Goal: Task Accomplishment & Management: Use online tool/utility

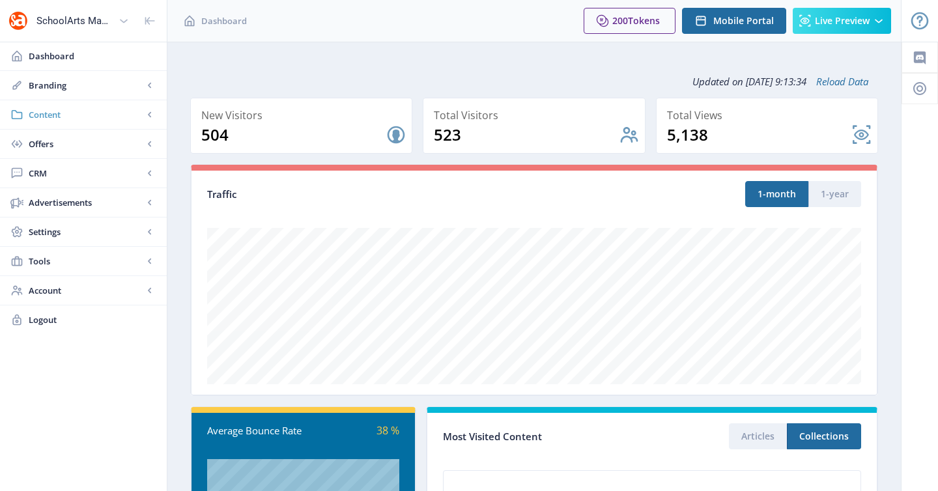
click at [85, 107] on link "Content" at bounding box center [83, 114] width 167 height 29
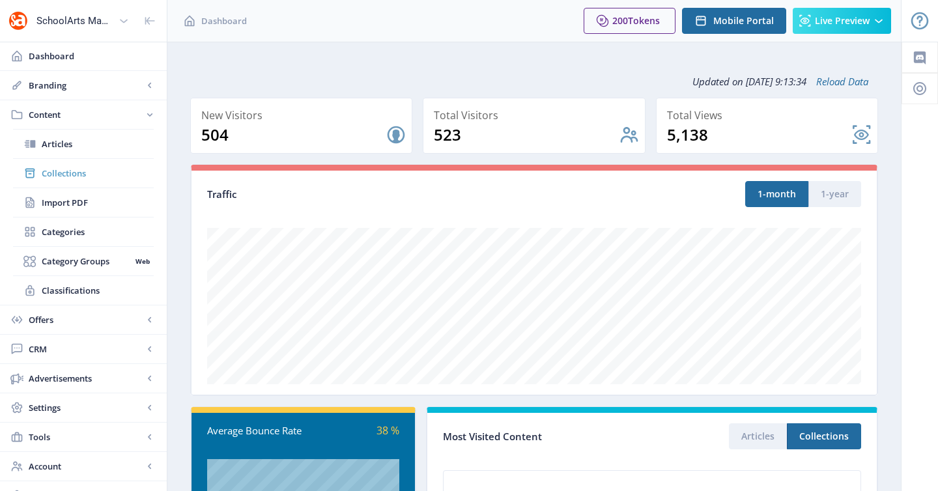
click at [85, 167] on span "Collections" at bounding box center [98, 173] width 112 height 13
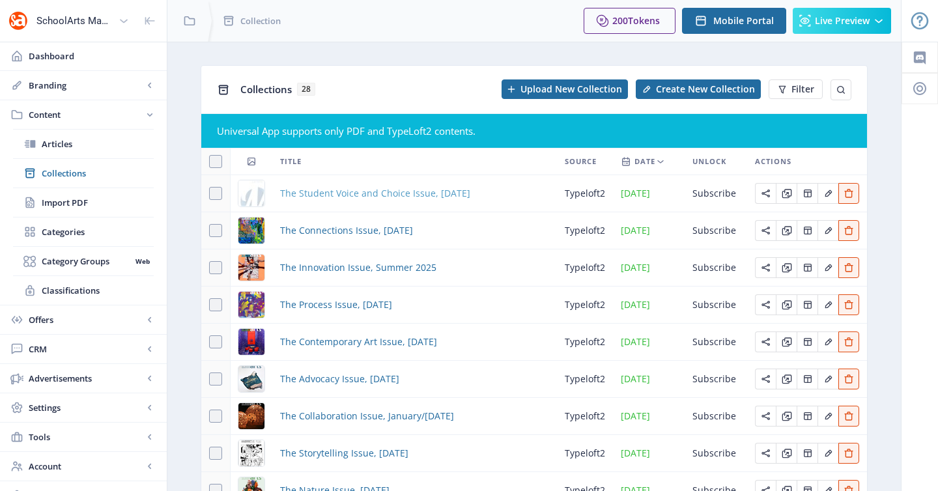
click at [367, 195] on span "The Student Voice and Choice Issue, [DATE]" at bounding box center [375, 194] width 190 height 16
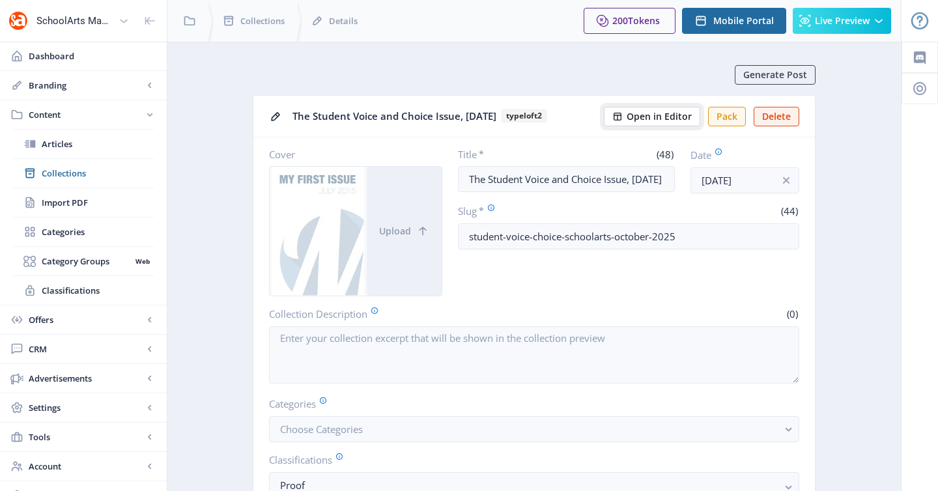
click at [672, 117] on span "Open in Editor" at bounding box center [659, 116] width 65 height 10
